Goal: Information Seeking & Learning: Check status

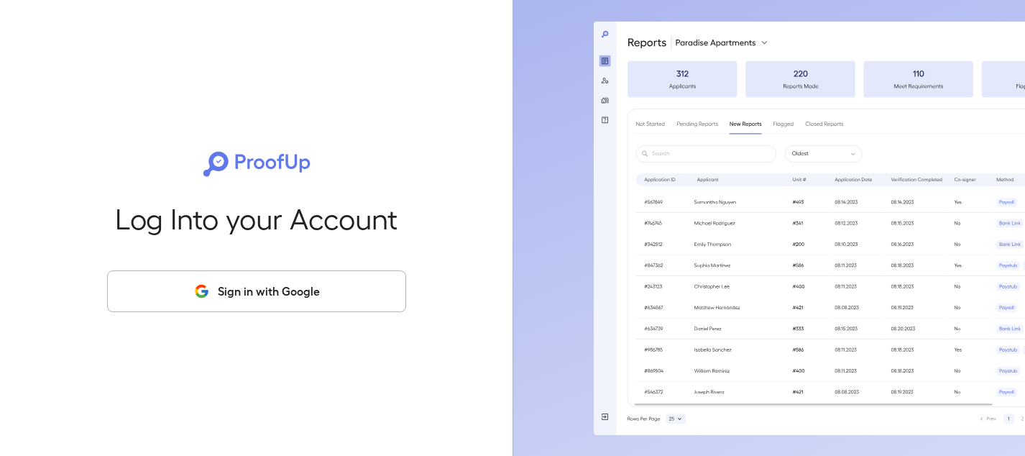
click at [154, 324] on div "Log Into your Account Sign in with Google" at bounding box center [256, 228] width 467 height 456
click at [154, 292] on button "Sign in with Google" at bounding box center [256, 291] width 299 height 42
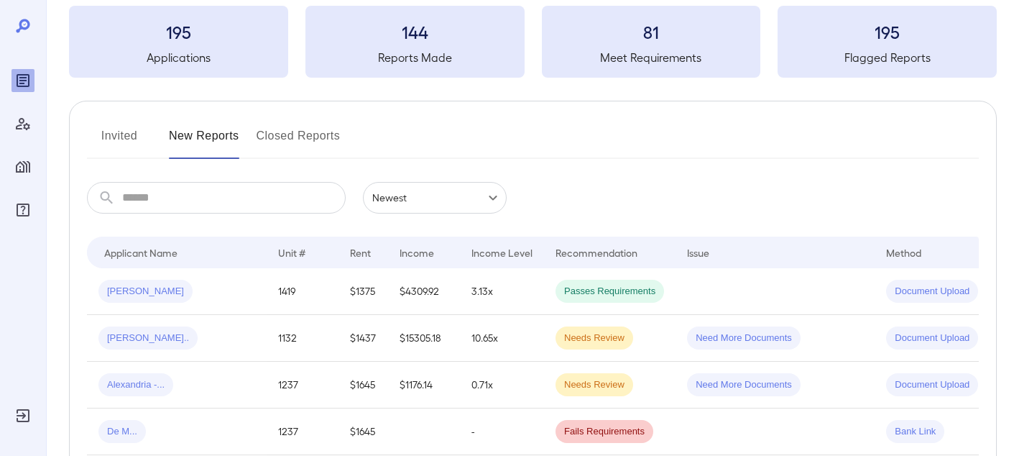
scroll to position [144, 0]
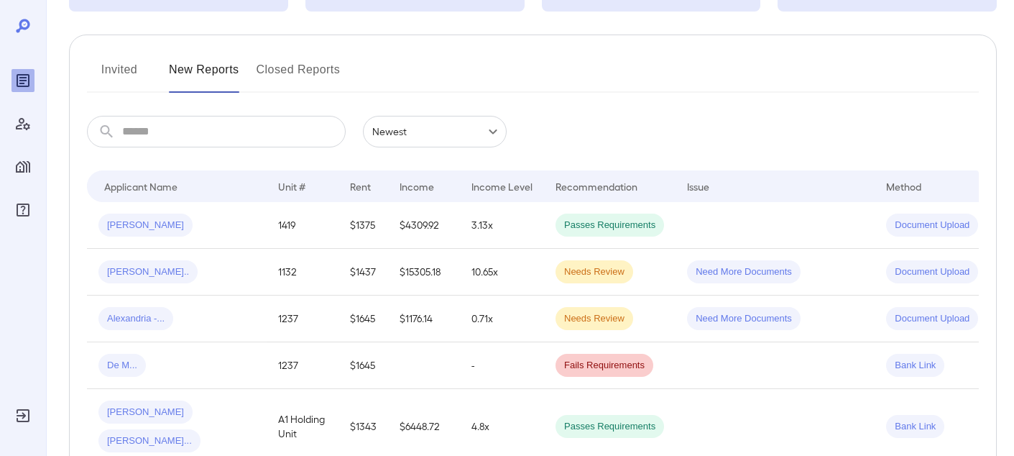
click at [125, 68] on button "Invited" at bounding box center [119, 75] width 65 height 35
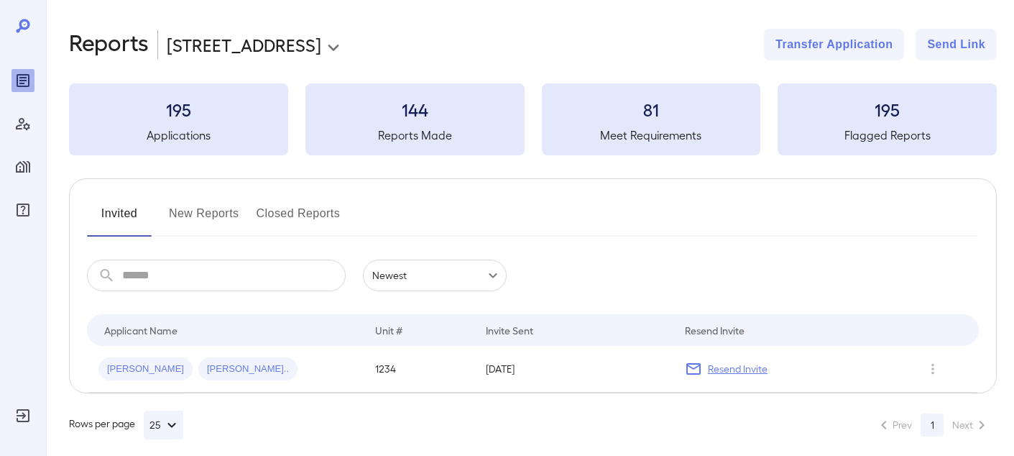
click at [201, 215] on button "New Reports" at bounding box center [204, 219] width 70 height 35
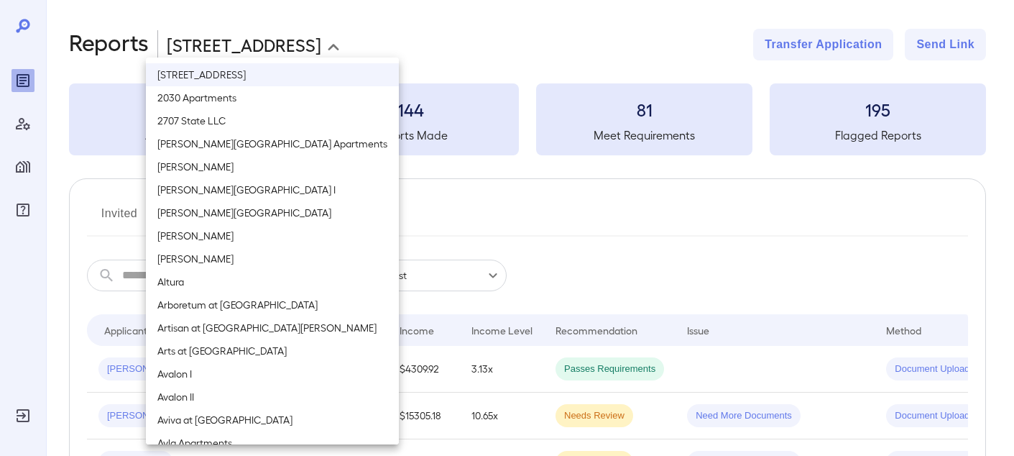
click at [203, 40] on body "**********" at bounding box center [507, 228] width 1014 height 456
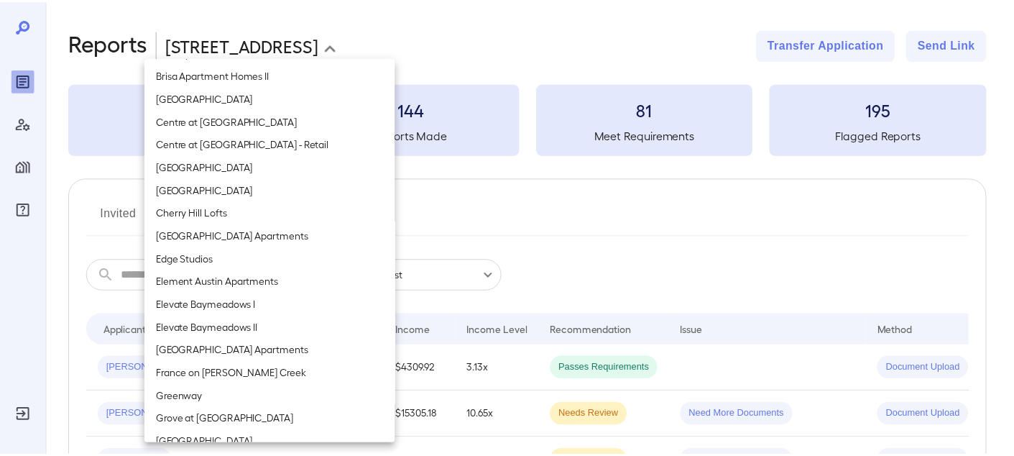
scroll to position [719, 0]
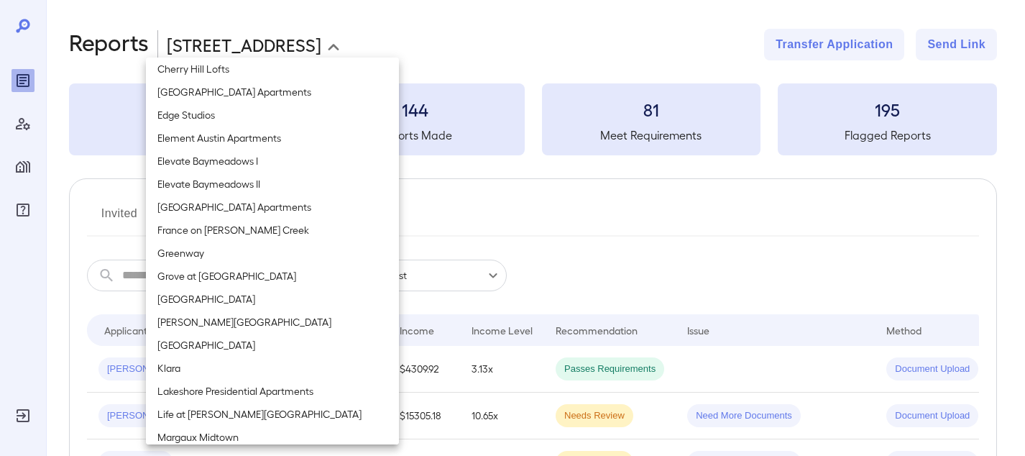
click at [212, 412] on li "Life at [PERSON_NAME][GEOGRAPHIC_DATA]" at bounding box center [272, 414] width 253 height 23
type input "**********"
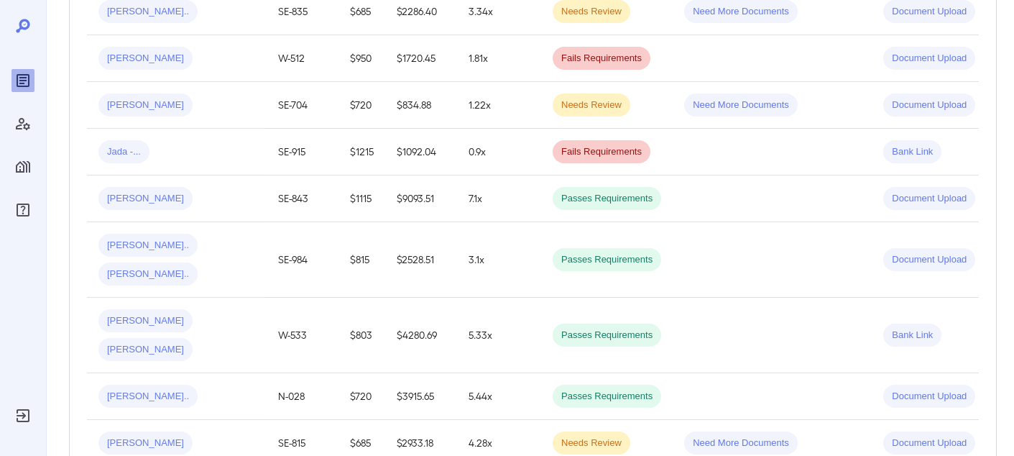
scroll to position [526, 0]
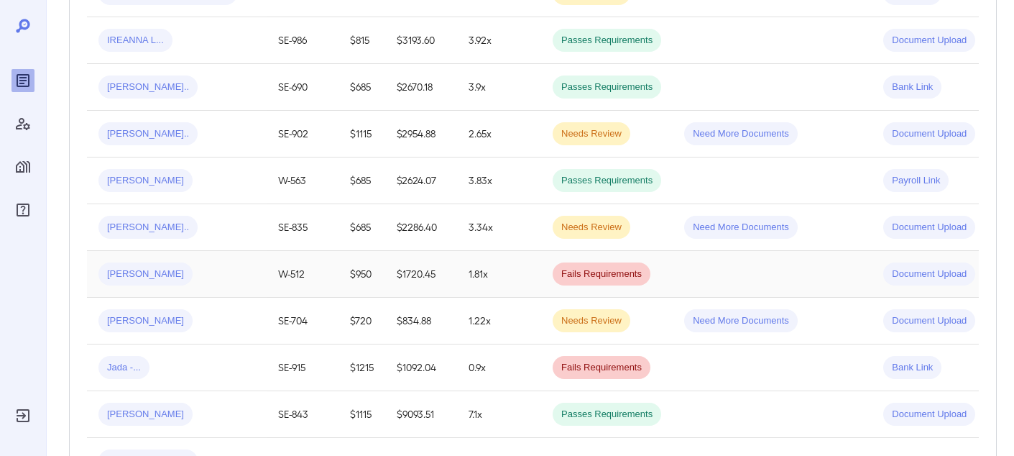
click at [337, 251] on td "W-512" at bounding box center [303, 274] width 72 height 47
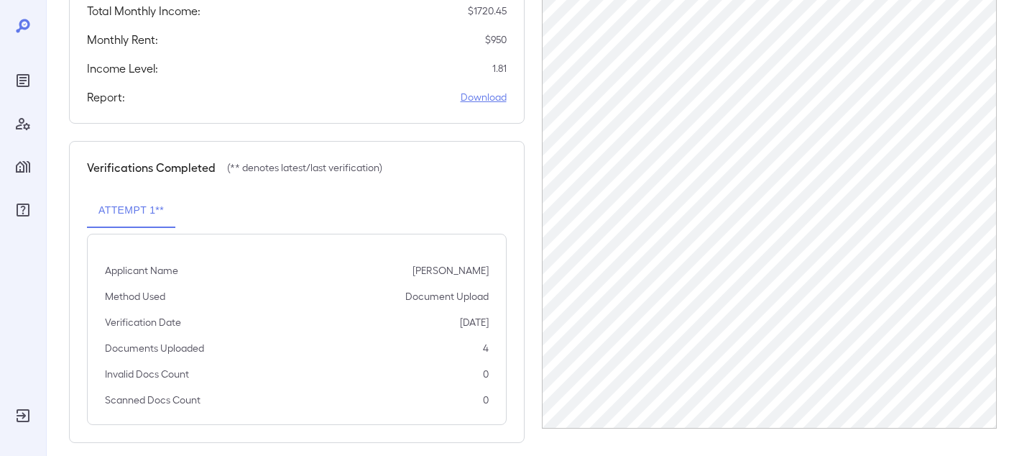
scroll to position [349, 0]
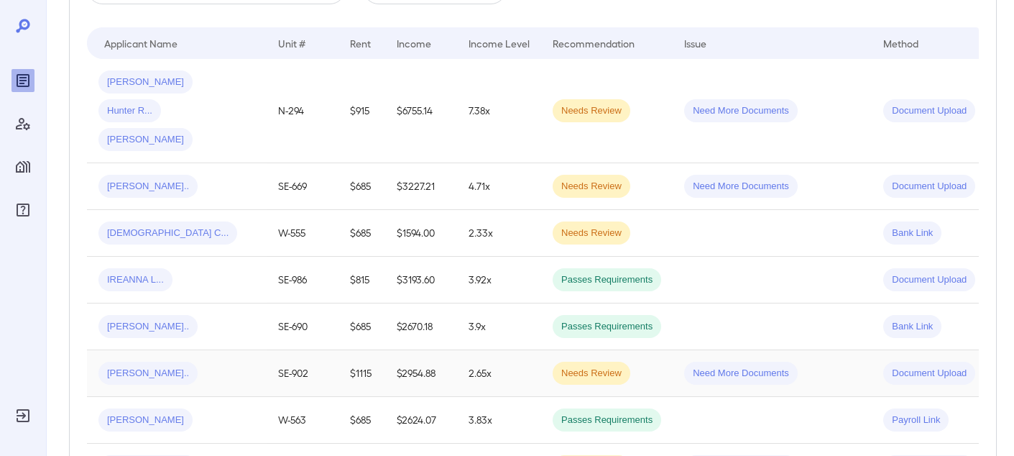
scroll to position [206, 0]
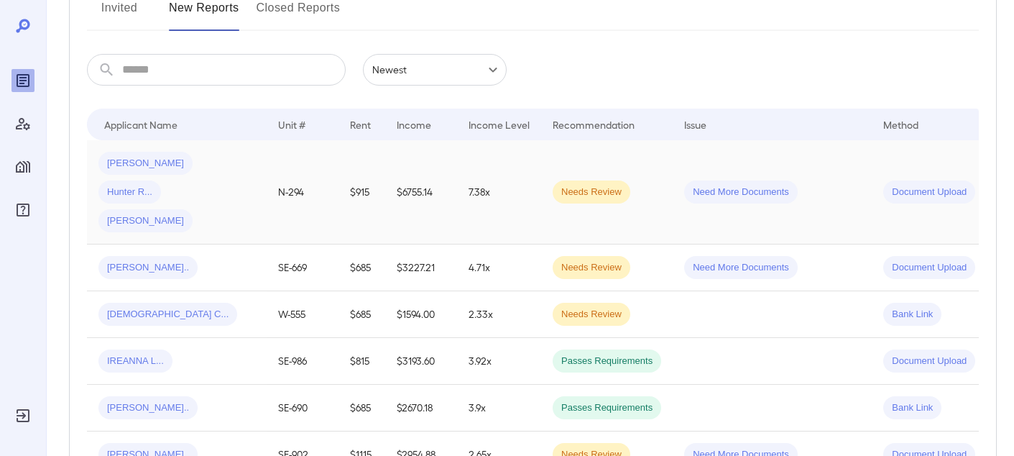
click at [286, 185] on td "N-294" at bounding box center [303, 192] width 72 height 104
